Goal: Task Accomplishment & Management: Manage account settings

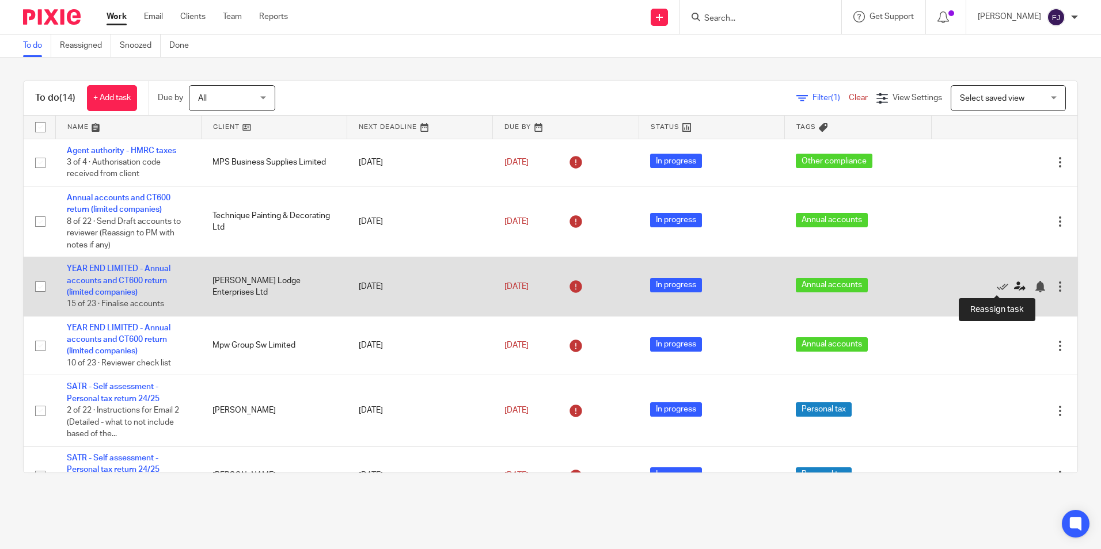
click at [1014, 289] on icon at bounding box center [1020, 287] width 12 height 12
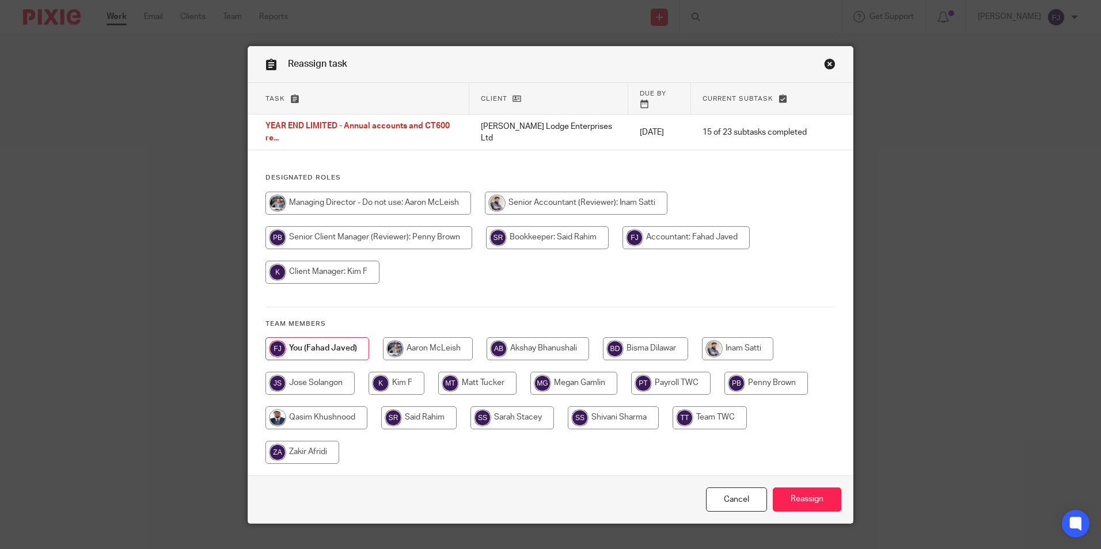
click at [741, 337] on input "radio" at bounding box center [737, 348] width 71 height 23
radio input "true"
click at [791, 488] on input "Reassign" at bounding box center [807, 500] width 69 height 25
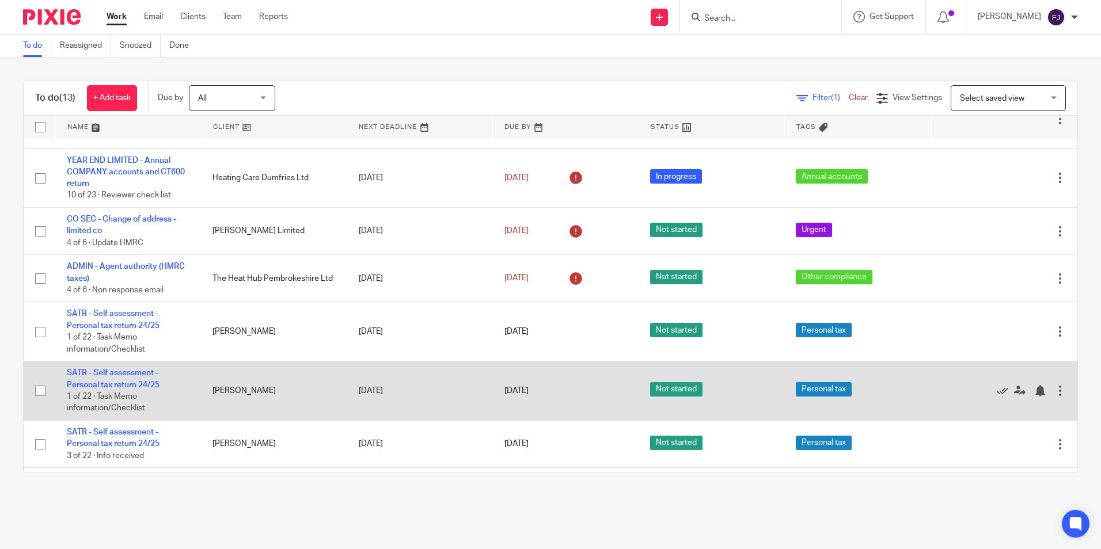
scroll to position [399, 0]
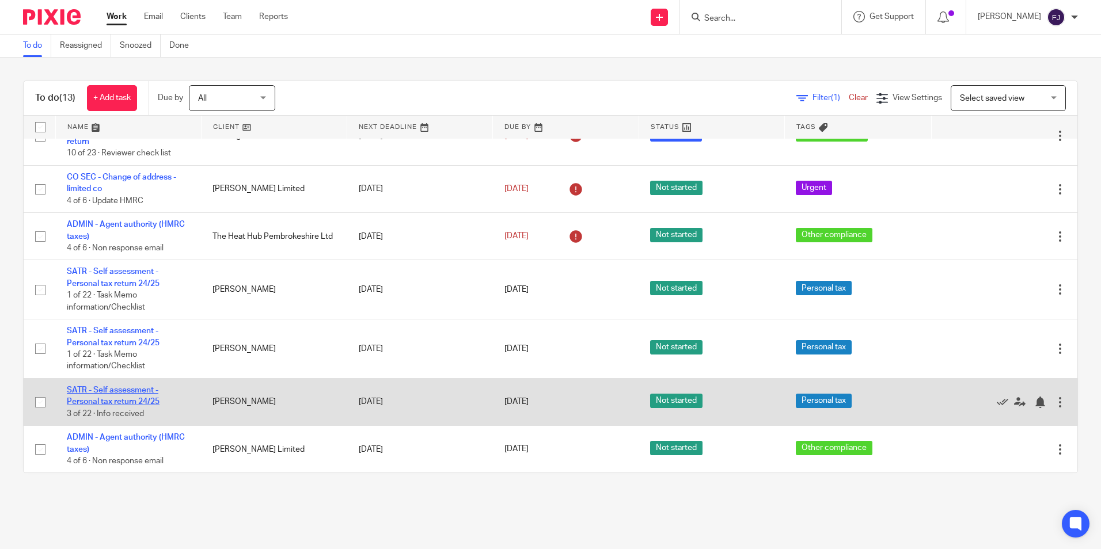
click at [146, 403] on link "SATR - Self assessment - Personal tax return 24/25" at bounding box center [113, 396] width 93 height 20
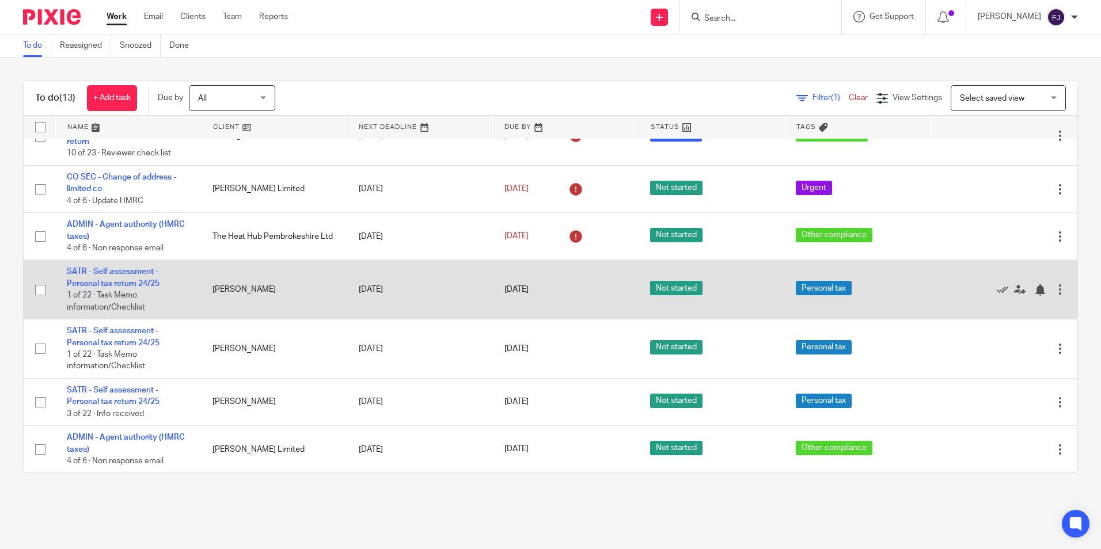
click at [735, 307] on td "Not started" at bounding box center [711, 289] width 146 height 59
